Goal: Find specific page/section: Find specific page/section

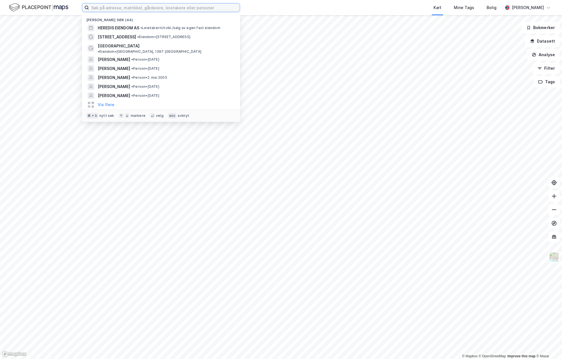
click at [123, 7] on input at bounding box center [164, 7] width 151 height 8
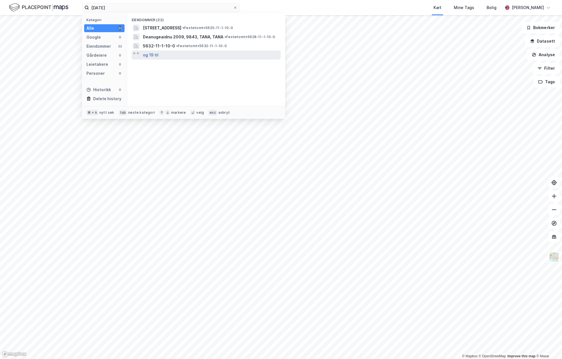
click at [147, 57] on button "og 19 til" at bounding box center [151, 55] width 16 height 7
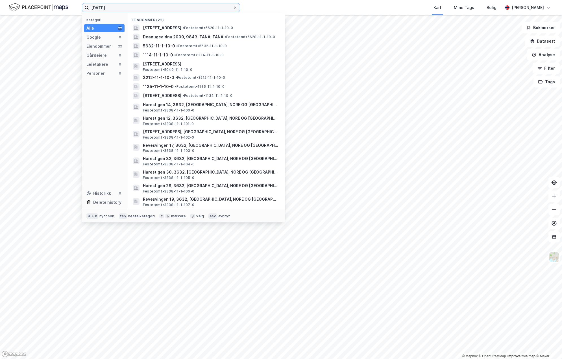
click at [91, 6] on input "[DATE]" at bounding box center [161, 7] width 144 height 8
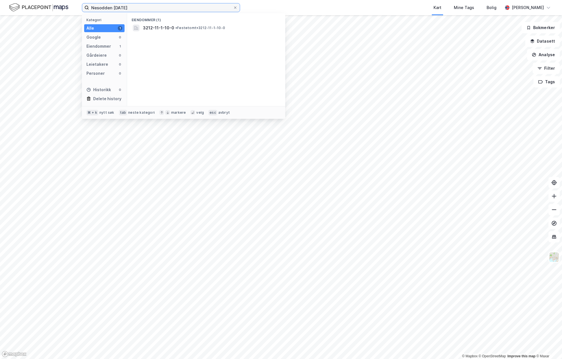
type input "Nesodden [DATE]"
click at [150, 26] on span "3212-11-1-10-0" at bounding box center [158, 28] width 31 height 7
